Goal: Information Seeking & Learning: Understand process/instructions

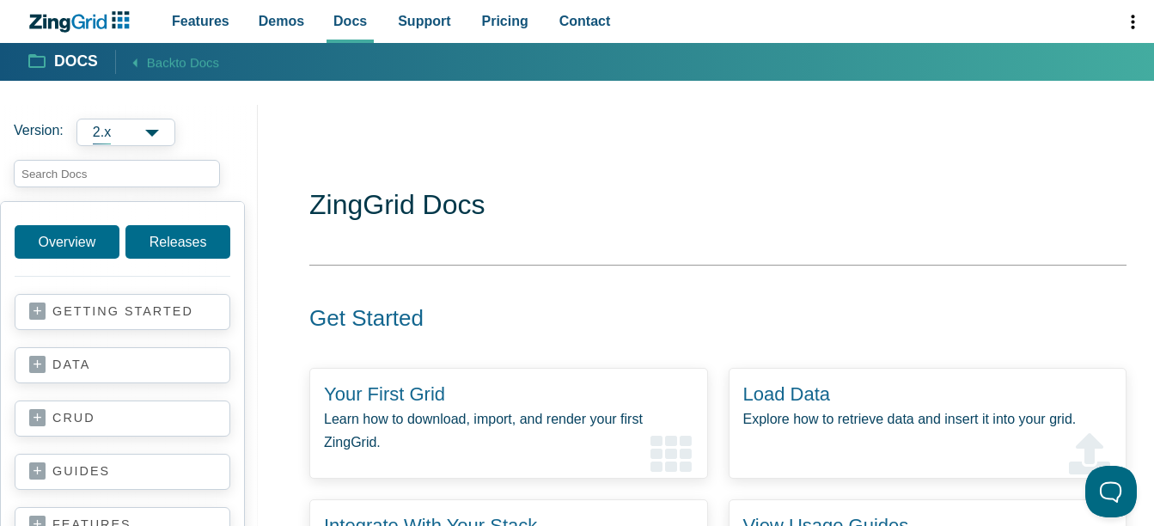
click at [0, 0] on link "v2.1.5" at bounding box center [0, 0] width 0 height 0
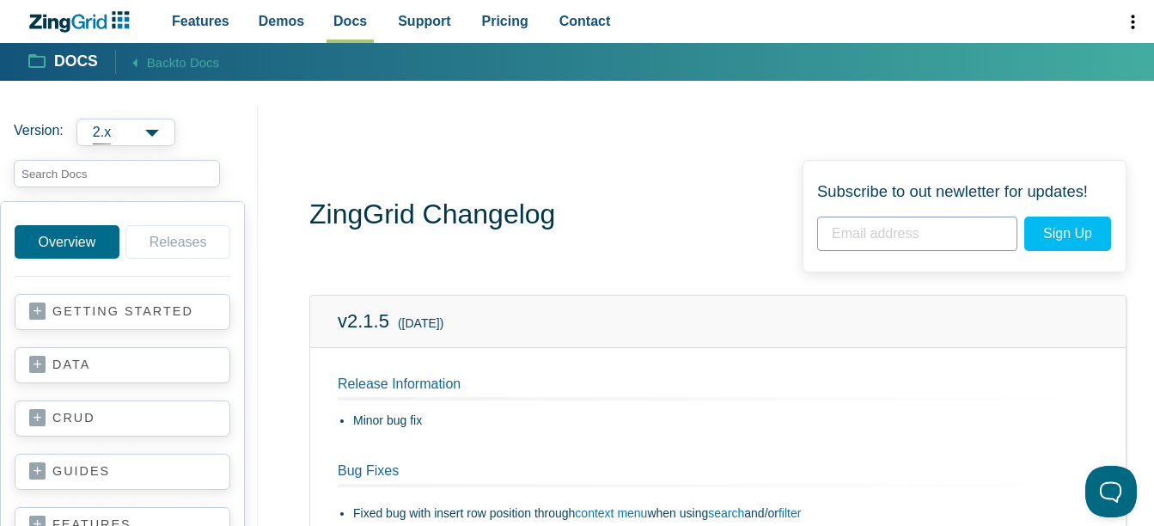
click at [145, 133] on span "2.x" at bounding box center [125, 133] width 99 height 28
click at [217, 112] on aside "Version: 2.x 2.x 1.x Overview Releases getting started your first grid data bas…" at bounding box center [129, 398] width 258 height 586
click at [135, 173] on input "search input" at bounding box center [117, 174] width 206 height 28
paste input ""mx-zing-grid"
type input ""mx-zing-grid"
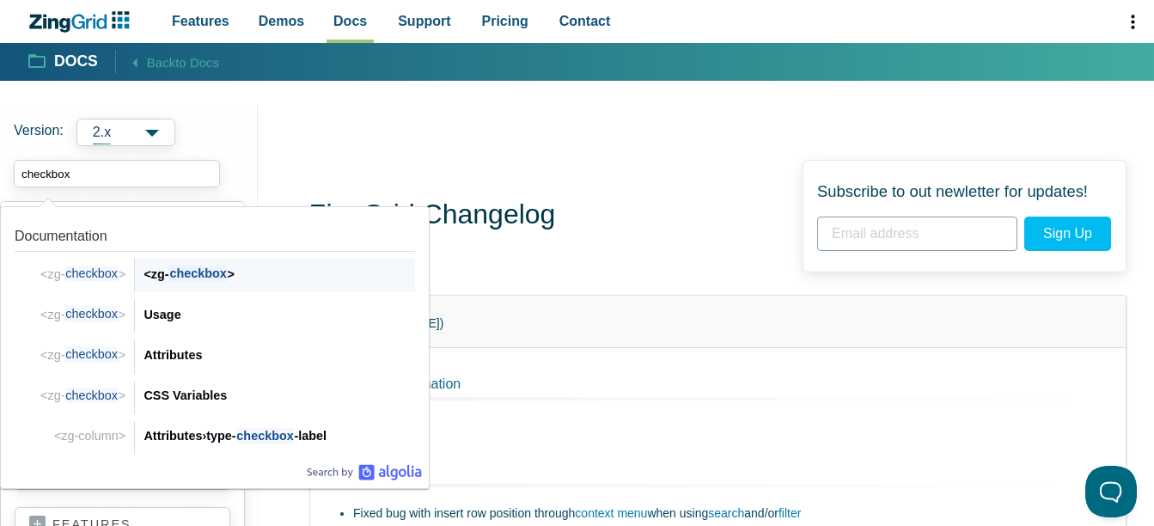
click at [192, 278] on span "checkbox" at bounding box center [198, 274] width 58 height 16
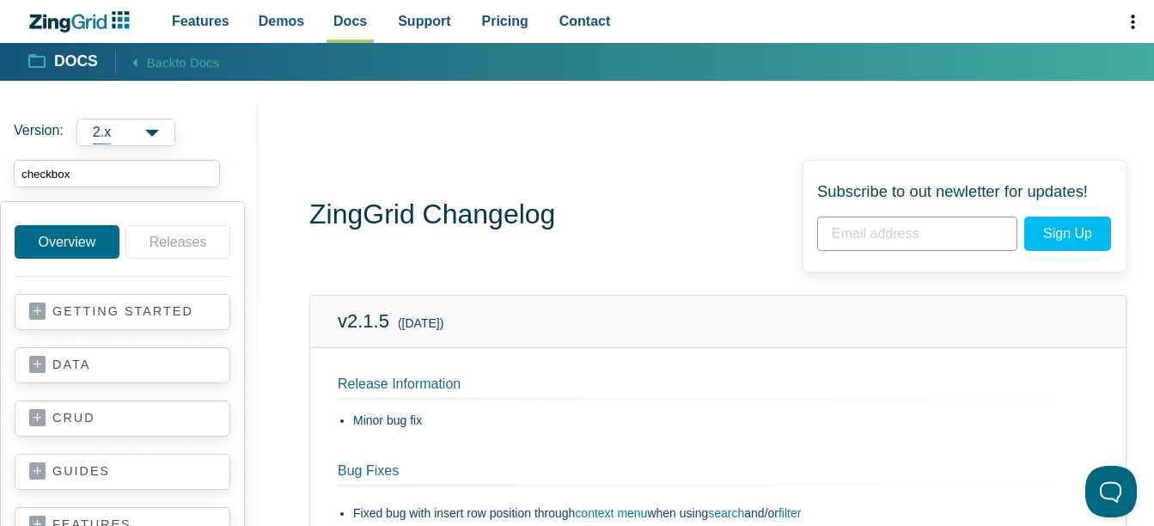
type input "checkbox"
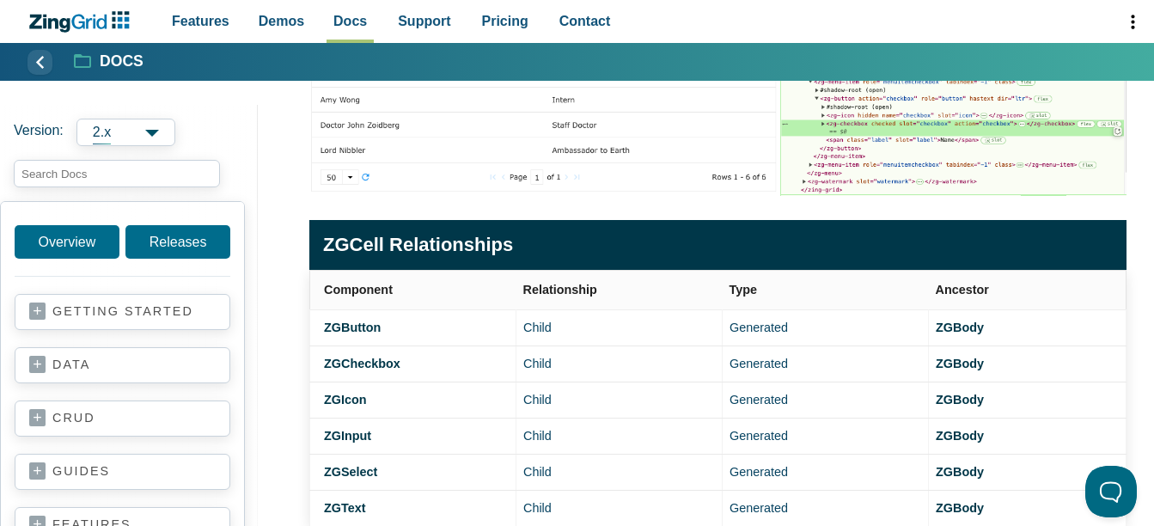
scroll to position [602, 0]
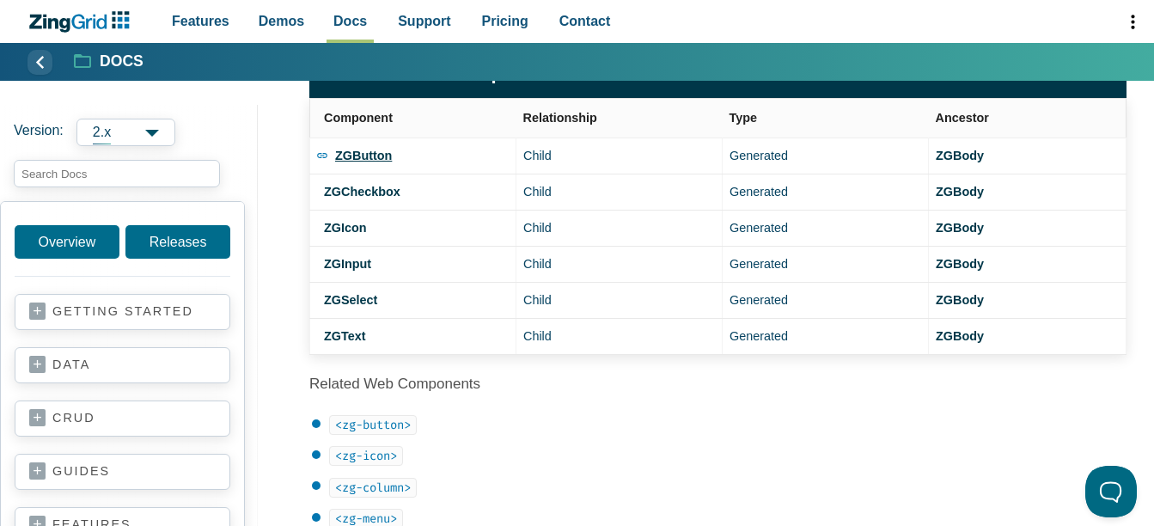
click at [364, 156] on strong "ZGButton" at bounding box center [363, 156] width 57 height 14
click at [358, 191] on strong "ZGCheckbox" at bounding box center [373, 192] width 76 height 14
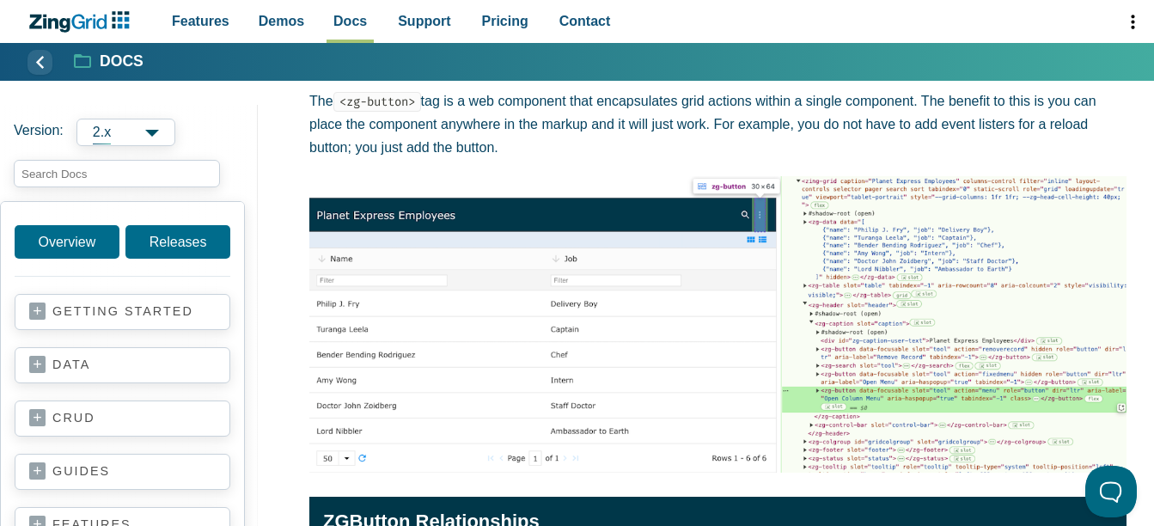
scroll to position [86, 0]
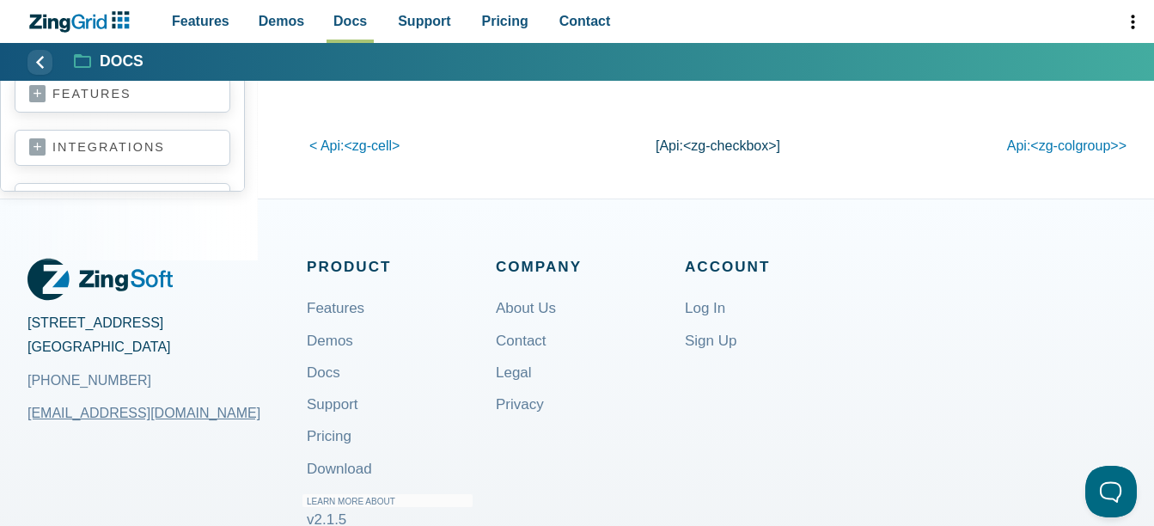
scroll to position [3438, 0]
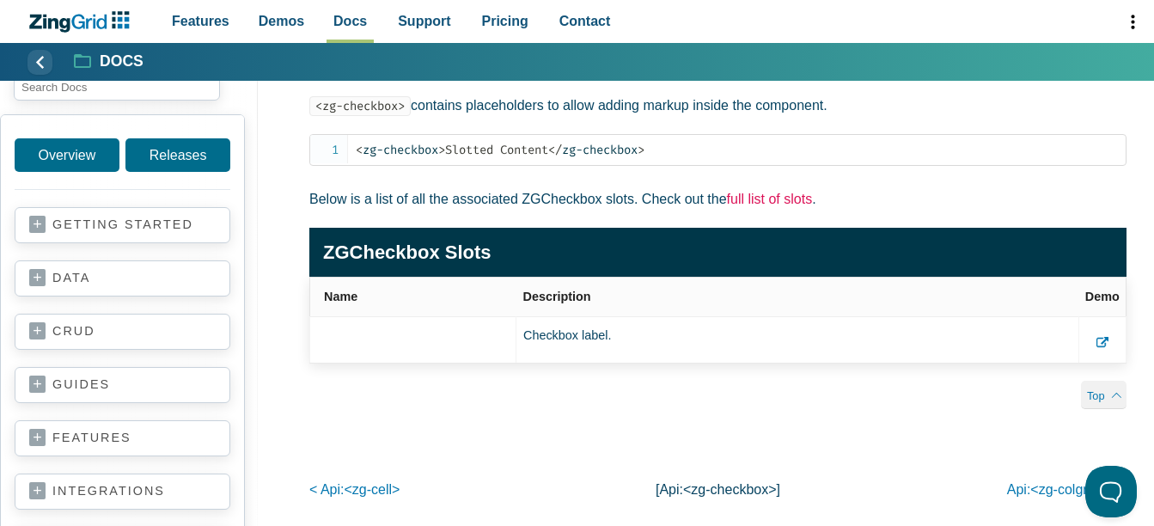
click at [789, 206] on link "full list of slots" at bounding box center [770, 199] width 86 height 15
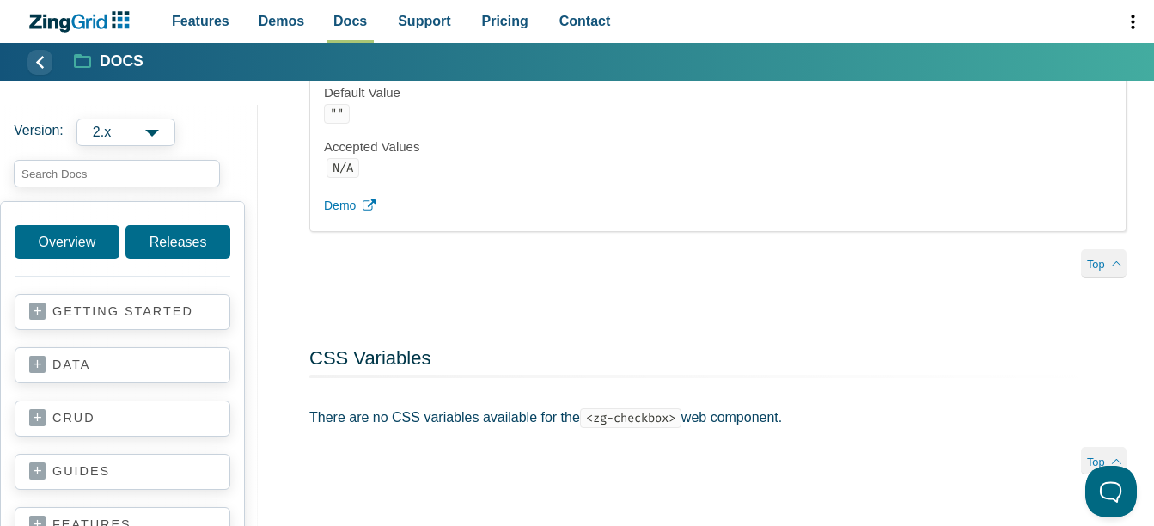
scroll to position [2407, 0]
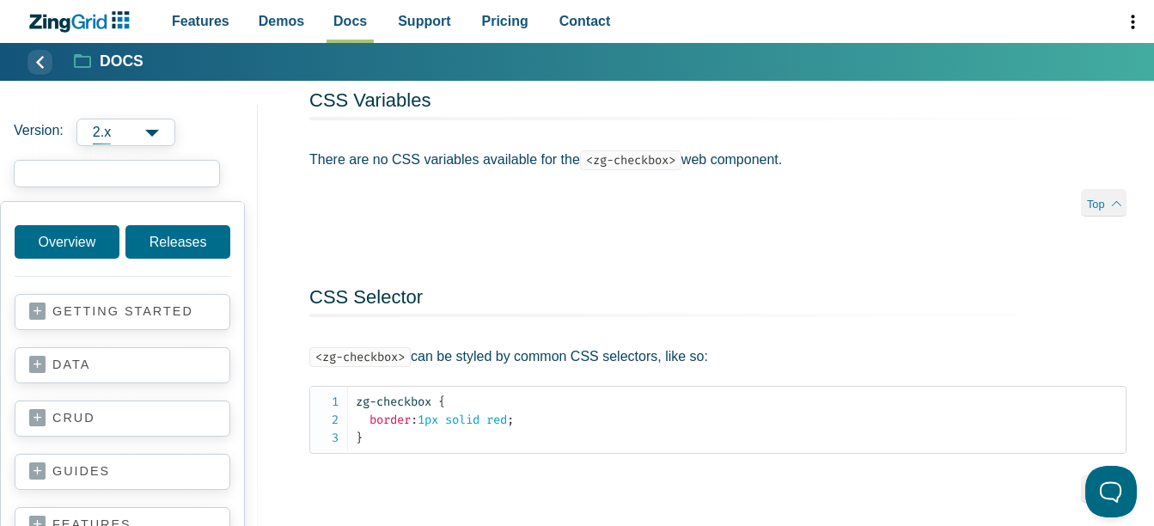
click at [120, 168] on input "search input" at bounding box center [117, 174] width 206 height 28
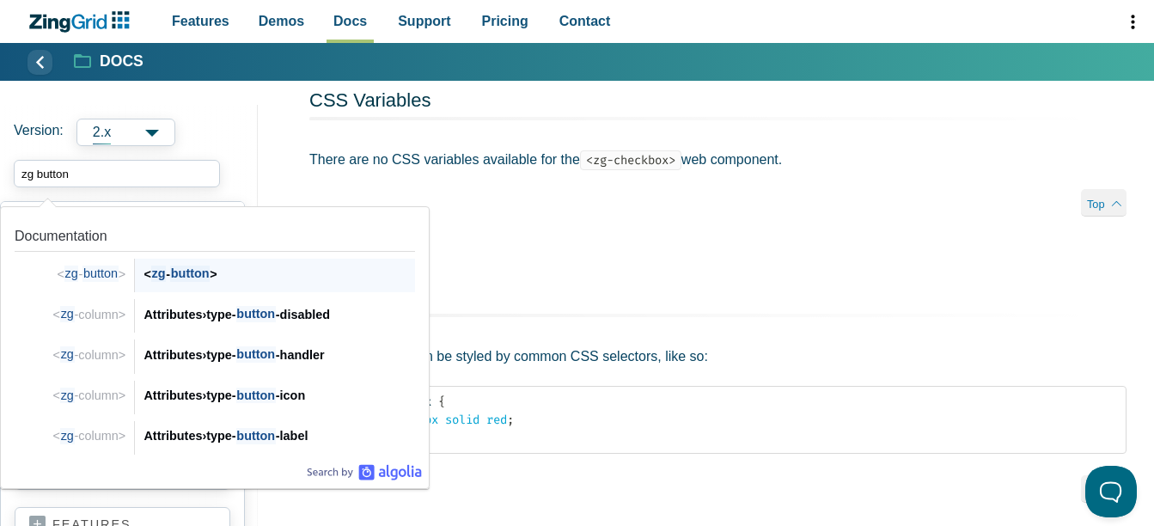
click at [208, 275] on span "button" at bounding box center [190, 274] width 40 height 16
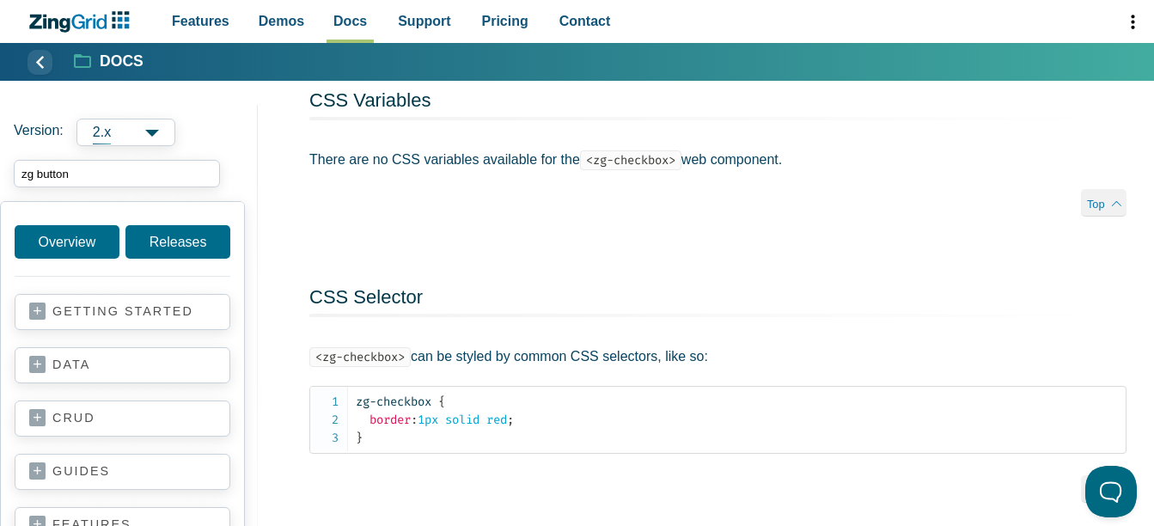
type input "zg button"
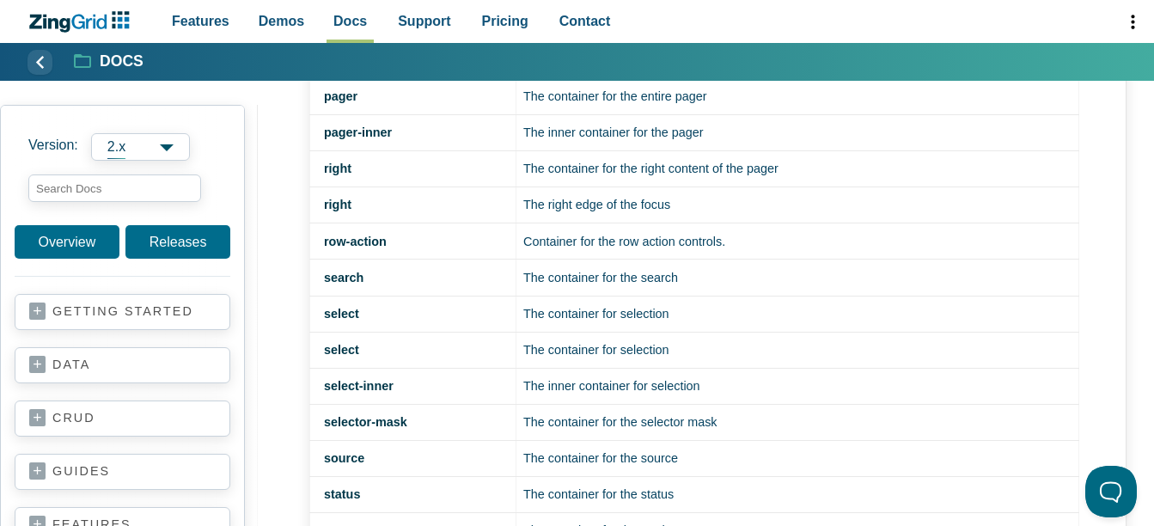
scroll to position [2063, 0]
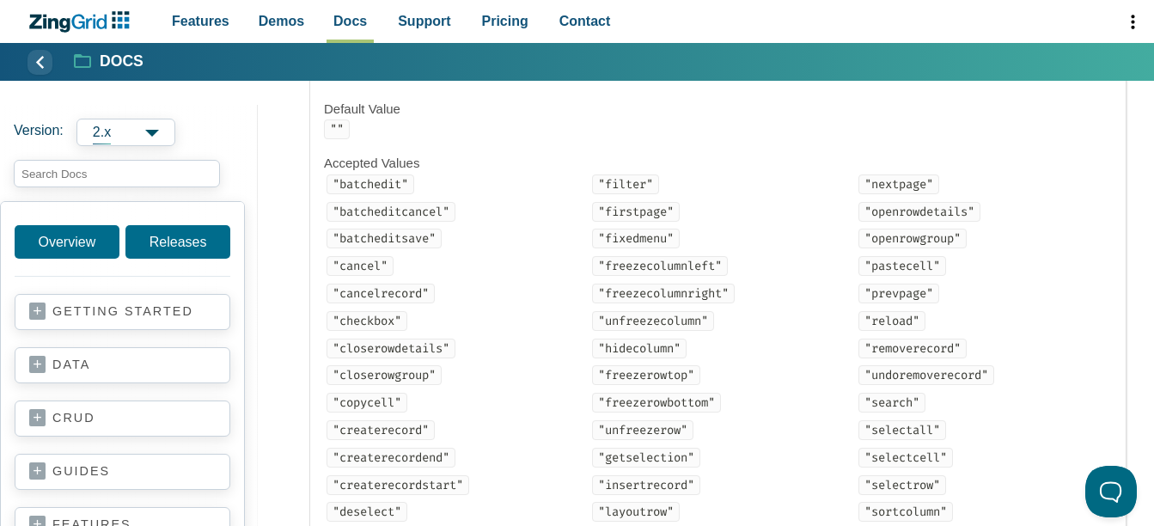
scroll to position [1891, 0]
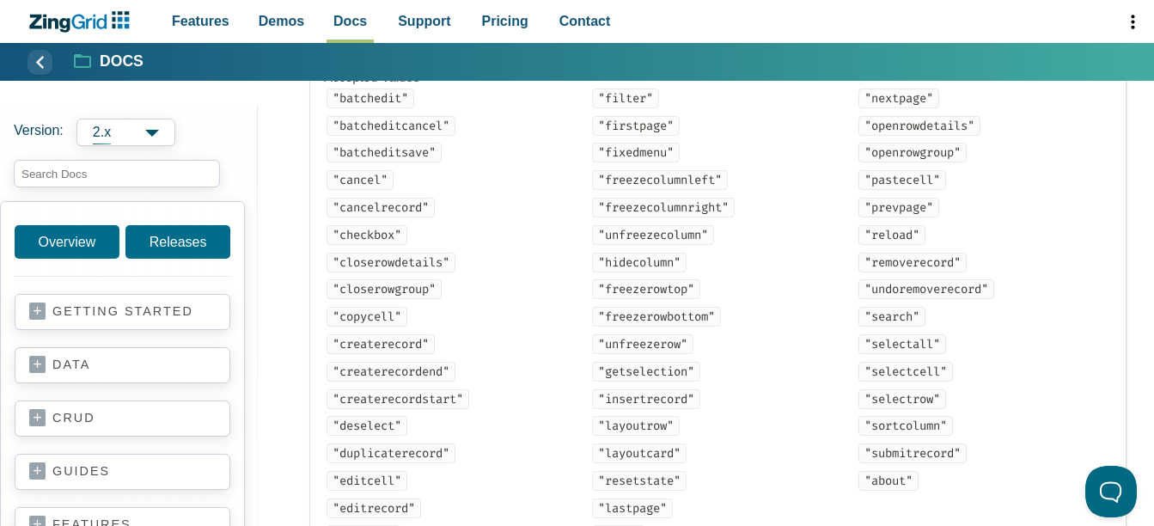
click at [376, 241] on code ""checkbox"" at bounding box center [367, 235] width 81 height 20
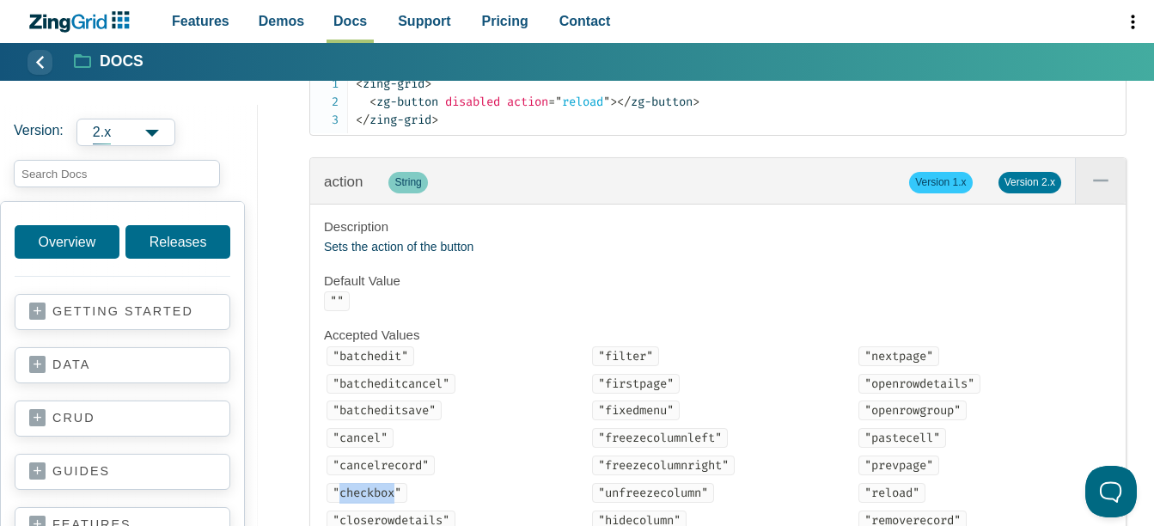
scroll to position [1547, 0]
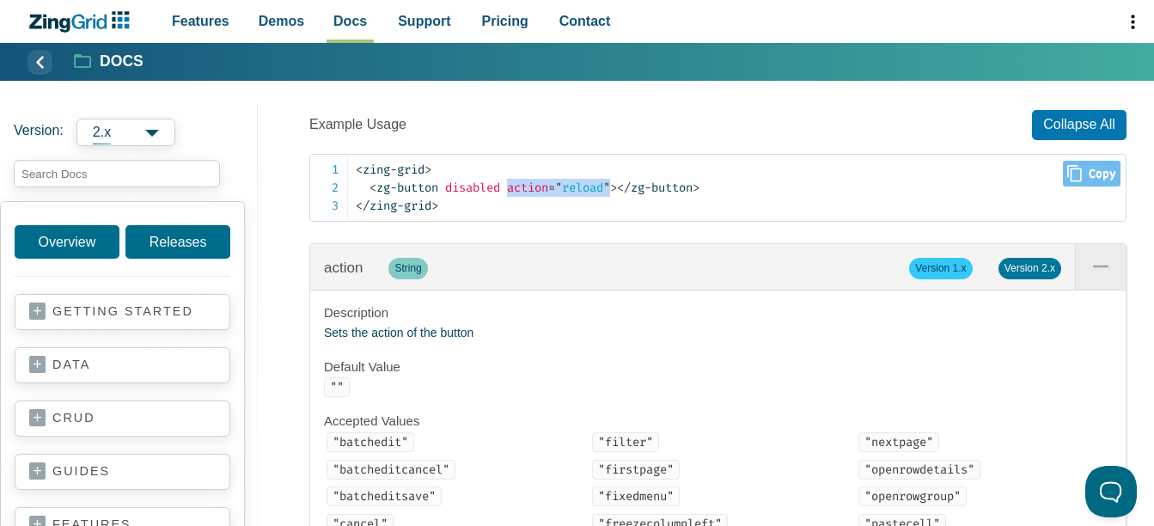
drag, startPoint x: 517, startPoint y: 190, endPoint x: 620, endPoint y: 186, distance: 102.4
click at [617, 186] on span "< zg-button disabled action = " reload " >" at bounding box center [494, 187] width 248 height 15
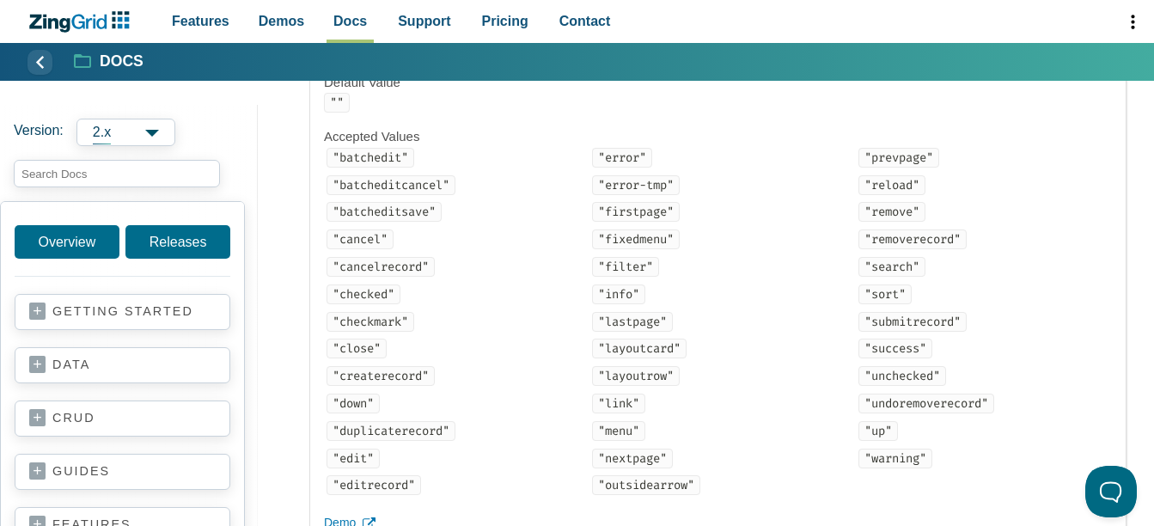
scroll to position [4040, 0]
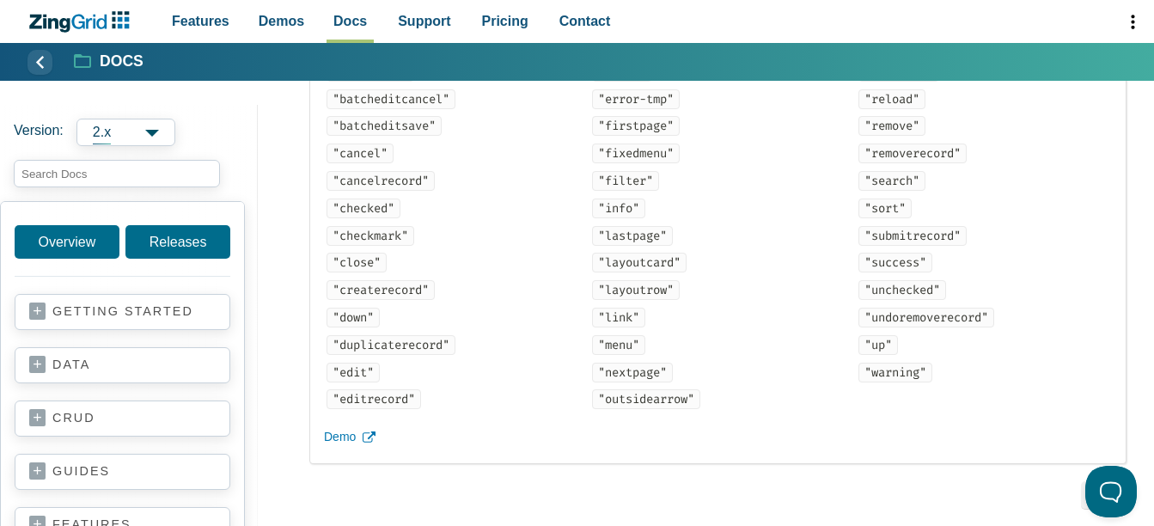
click at [360, 218] on code ""checked"" at bounding box center [364, 209] width 74 height 20
click at [901, 300] on code ""unchecked"" at bounding box center [903, 290] width 88 height 20
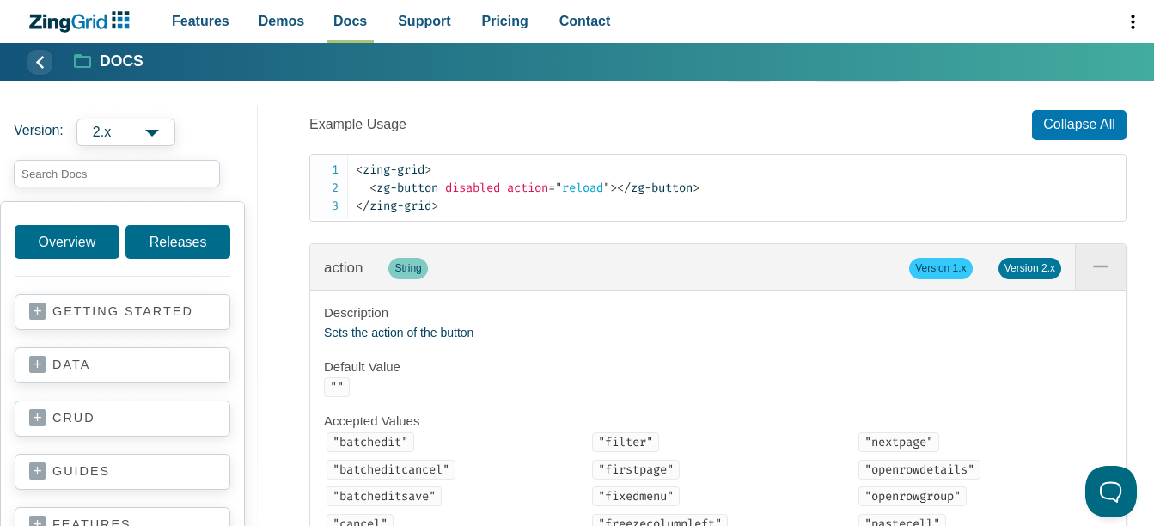
scroll to position [1461, 0]
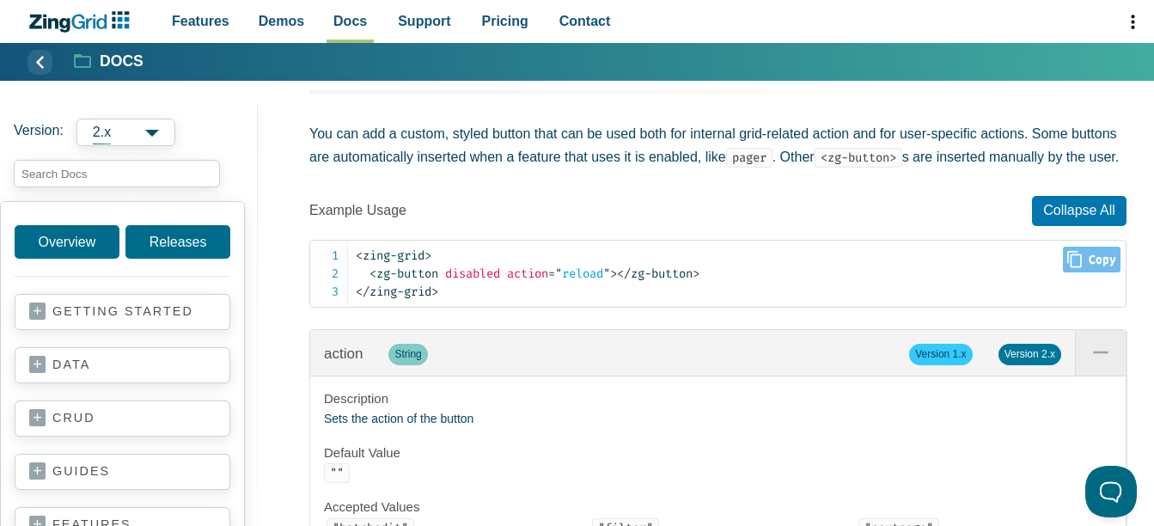
drag, startPoint x: 517, startPoint y: 278, endPoint x: 623, endPoint y: 278, distance: 105.7
click at [617, 278] on span "< zg-button disabled action = " reload " >" at bounding box center [494, 273] width 248 height 15
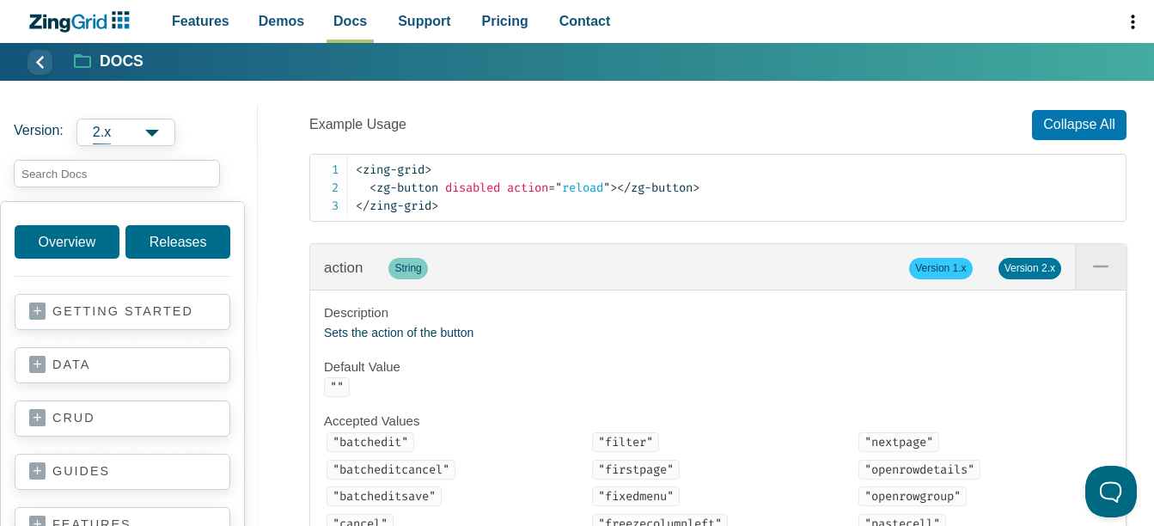
click at [1033, 273] on span "Version 2.x" at bounding box center [1030, 268] width 63 height 21
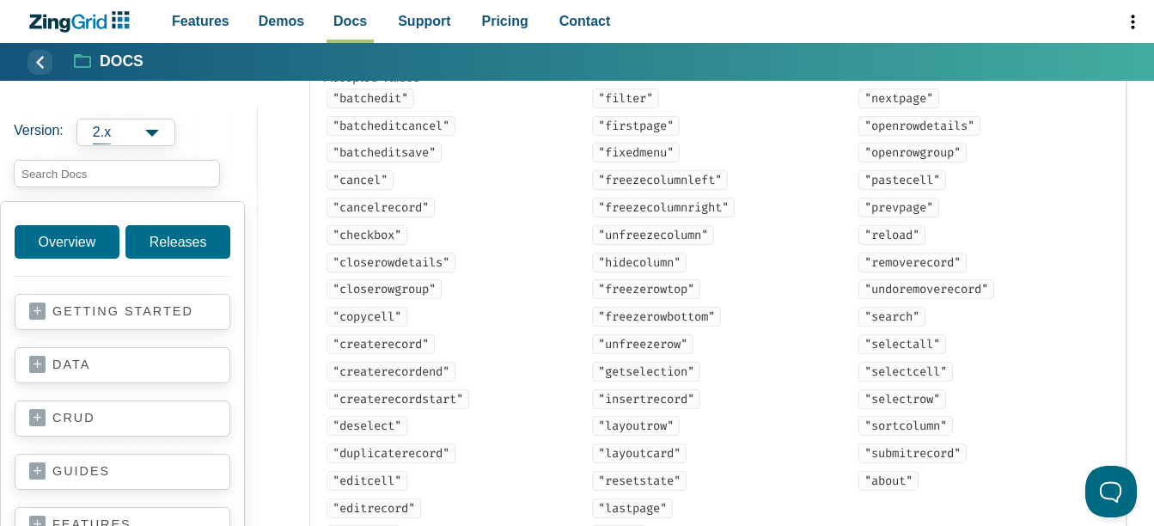
scroll to position [2063, 0]
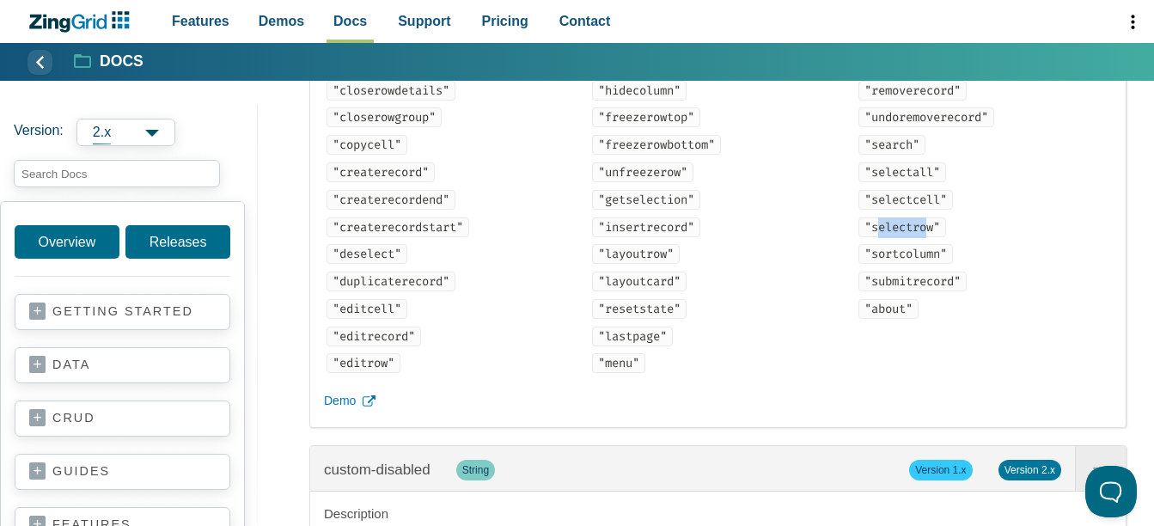
drag, startPoint x: 891, startPoint y: 234, endPoint x: 928, endPoint y: 234, distance: 37.0
click at [928, 234] on code ""selectrow"" at bounding box center [903, 227] width 88 height 20
click at [853, 218] on ul ""batchedit" "batcheditcancel" "batcheditsave" "cancel" "cancelrecord" "checkbox…" at bounding box center [718, 146] width 788 height 458
click at [339, 412] on span "Demo" at bounding box center [340, 401] width 32 height 21
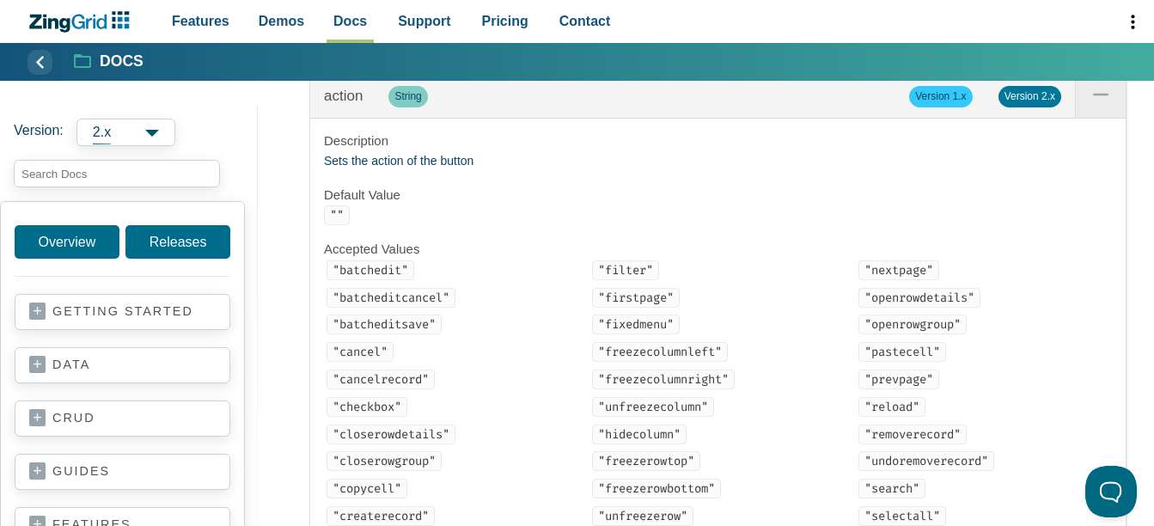
scroll to position [1633, 0]
